Goal: Transaction & Acquisition: Book appointment/travel/reservation

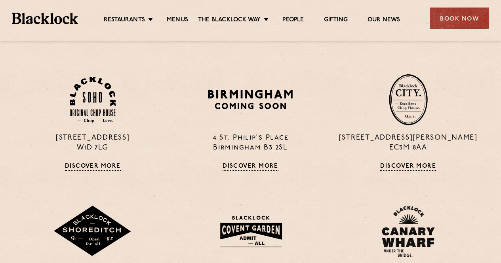
scroll to position [503, 0]
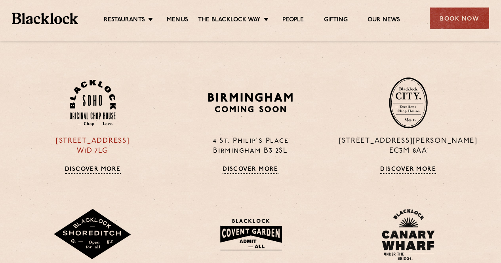
click at [91, 94] on img at bounding box center [93, 103] width 46 height 46
click at [251, 230] on img at bounding box center [250, 234] width 76 height 41
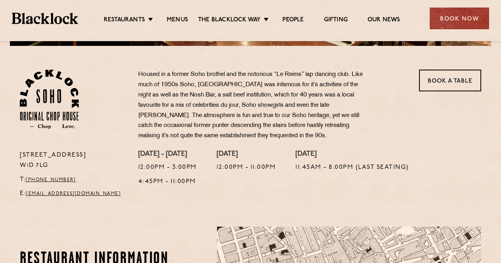
scroll to position [238, 0]
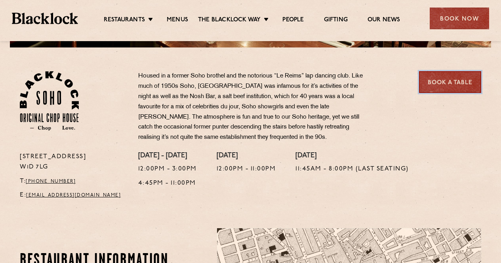
click at [460, 83] on link "Book a Table" at bounding box center [450, 82] width 62 height 22
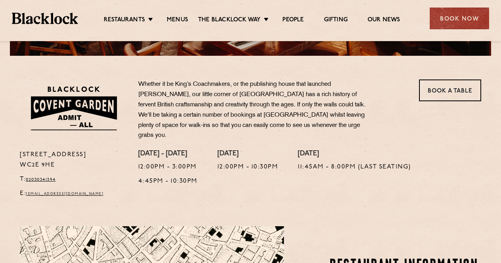
scroll to position [228, 0]
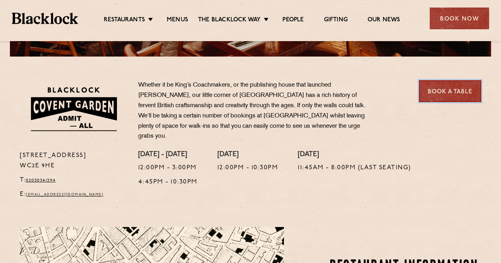
click at [456, 93] on link "Book a Table" at bounding box center [450, 91] width 62 height 22
